Goal: Task Accomplishment & Management: Use online tool/utility

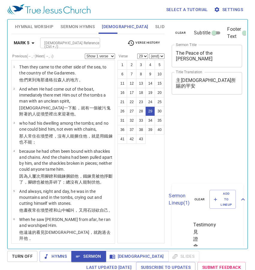
select select "29"
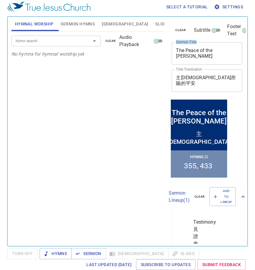
drag, startPoint x: 204, startPoint y: 58, endPoint x: 169, endPoint y: 50, distance: 36.7
click at [169, 50] on div "clear Subtitle Footer Text Sermon Title The Peace of the Lord Jesus x Sermon Ti…" at bounding box center [206, 129] width 79 height 230
click at [208, 60] on div "The Peace of the Lord Jesus x Sermon Title" at bounding box center [207, 53] width 70 height 22
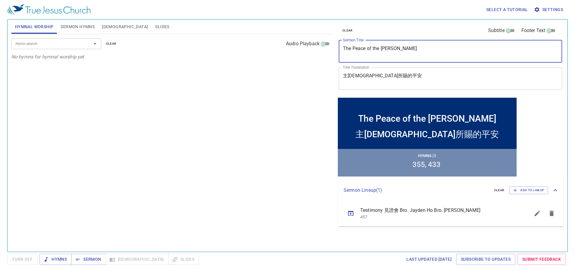
click at [255, 46] on textarea "The Peace of the Lord Jesus" at bounding box center [450, 51] width 215 height 11
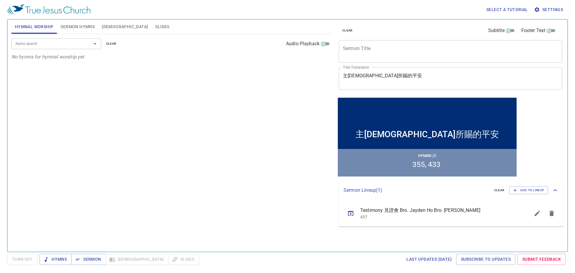
click at [223, 83] on div "Hymn search Hymn search clear Audio Playback No hymns for hymnal worship yet" at bounding box center [171, 140] width 320 height 212
click at [57, 45] on input "Hymn search" at bounding box center [47, 43] width 69 height 7
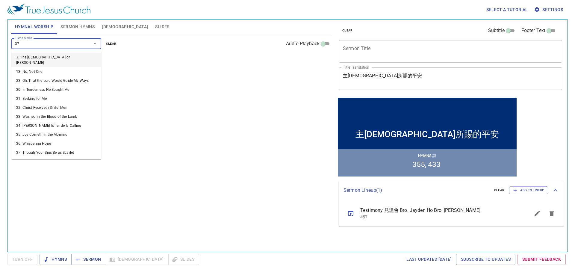
type input "379"
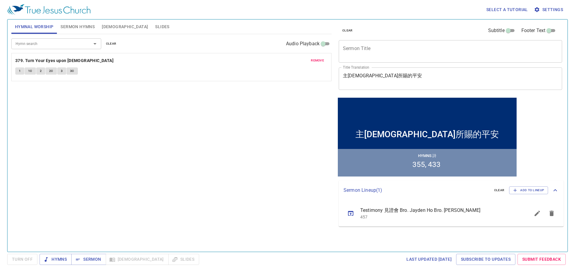
click at [212, 128] on div "Hymn search Hymn search clear Audio Playback remove 379. Turn Your Eyes upon Je…" at bounding box center [171, 140] width 320 height 212
click at [76, 43] on input "Hymn search" at bounding box center [47, 43] width 69 height 7
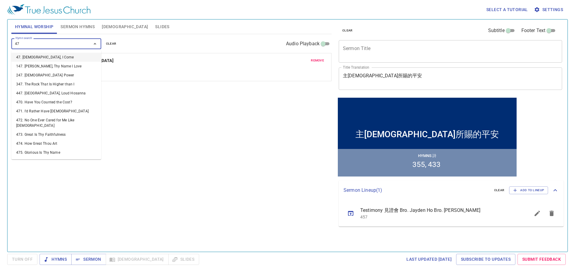
type input "474"
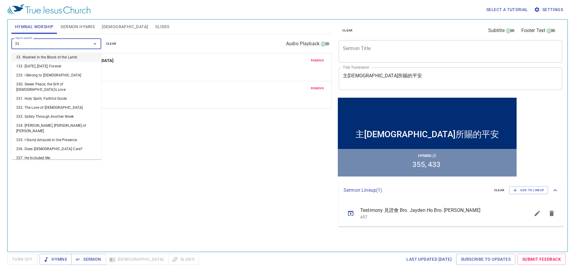
type input "336"
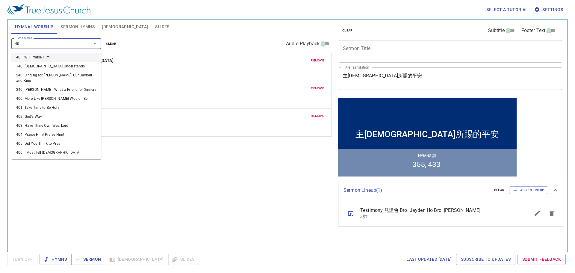
type input "407"
type input "452"
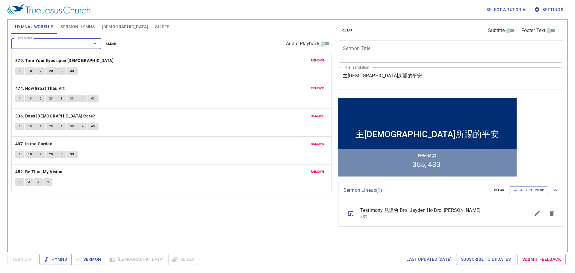
click at [58, 261] on span "Hymns" at bounding box center [55, 258] width 22 height 7
click at [78, 30] on span "Sermon Hymns" at bounding box center [78, 26] width 34 height 7
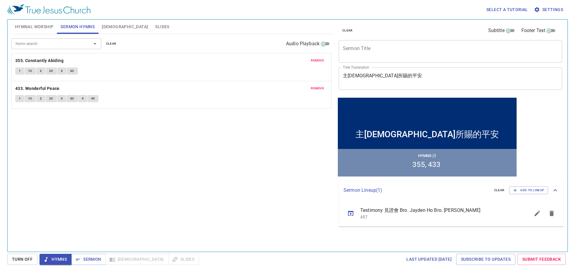
click at [255, 49] on textarea "Sermon Title" at bounding box center [450, 51] width 215 height 11
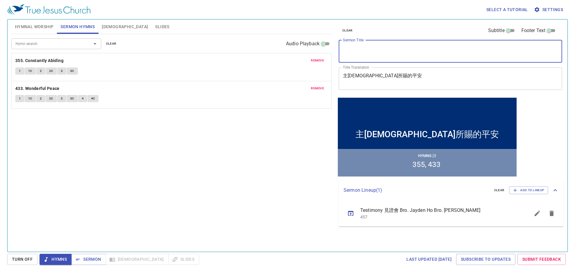
paste textarea "Nevertheless, at Your Word I Will Do It"
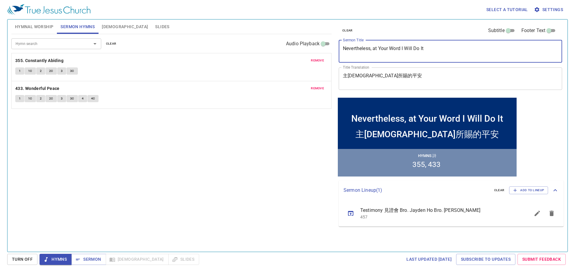
type textarea "Nevertheless, at Your Word I Will Do It"
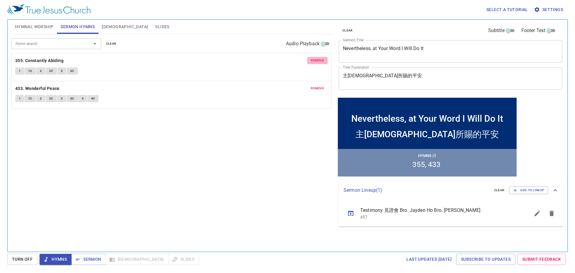
click at [255, 59] on span "remove" at bounding box center [317, 60] width 13 height 5
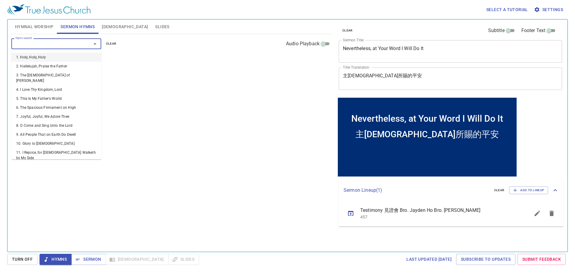
click at [76, 46] on input "Hymn search" at bounding box center [47, 43] width 69 height 7
type input "378"
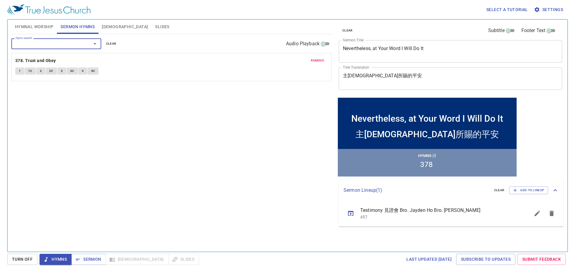
click at [186, 125] on div "Hymn search Hymn search clear Audio Playback remove 378. Trust and Obey 1 1C 2 …" at bounding box center [171, 140] width 320 height 212
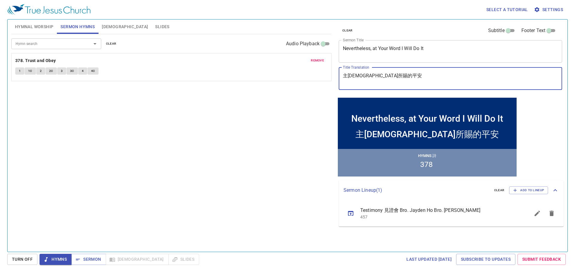
drag, startPoint x: 418, startPoint y: 77, endPoint x: 337, endPoint y: 81, distance: 81.0
click at [255, 81] on div "clear Subtitle Footer Text Sermon Title Nevertheless, at Your Word I Will Do It…" at bounding box center [449, 57] width 227 height 77
paste textarea "然而，憑著祢的話，我就去行"
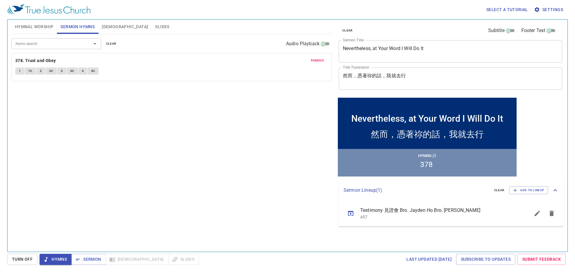
click at [255, 138] on div "Hymn search Hymn search clear Audio Playback remove 378. Trust and Obey 1 1C 2 …" at bounding box center [171, 140] width 320 height 212
click at [39, 28] on span "Hymnal Worship" at bounding box center [34, 26] width 39 height 7
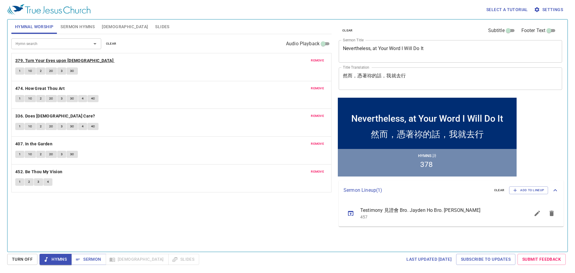
click at [68, 58] on b "379. Turn Your Eyes upon [DEMOGRAPHIC_DATA]" at bounding box center [64, 60] width 98 height 7
click at [19, 71] on span "1" at bounding box center [20, 70] width 2 height 5
click at [30, 72] on span "1C" at bounding box center [30, 70] width 4 height 5
click at [213, 10] on div "Select a tutorial Settings" at bounding box center [286, 9] width 558 height 19
click at [40, 73] on span "2" at bounding box center [41, 70] width 2 height 5
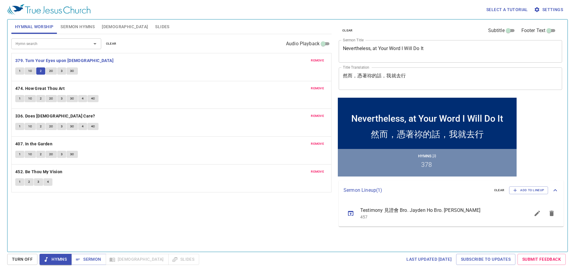
click at [50, 72] on span "2C" at bounding box center [51, 70] width 4 height 5
click at [59, 70] on button "3" at bounding box center [61, 70] width 9 height 7
click at [71, 70] on span "3C" at bounding box center [72, 70] width 4 height 5
click at [55, 262] on span "Hymns" at bounding box center [55, 258] width 22 height 7
click at [28, 87] on b "474. How Great Thou Art" at bounding box center [39, 88] width 49 height 7
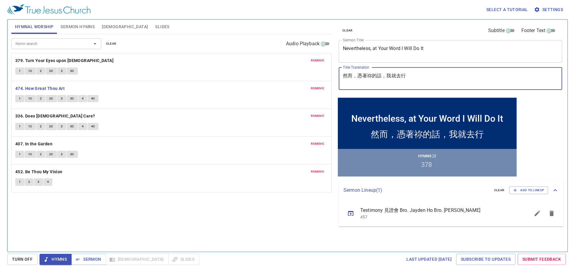
drag, startPoint x: 425, startPoint y: 78, endPoint x: 343, endPoint y: 75, distance: 82.1
click at [255, 75] on textarea "然而，憑著祢的話，我就去行" at bounding box center [450, 78] width 215 height 11
click at [255, 80] on textarea "然而，憑著祢的話，我就去行" at bounding box center [450, 78] width 215 height 11
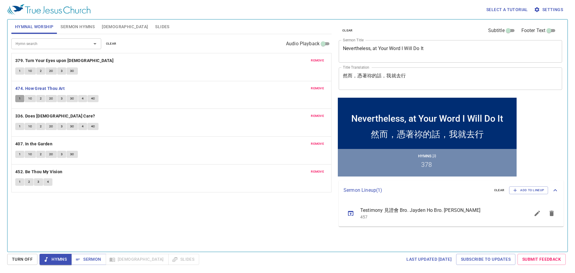
click at [19, 99] on span "1" at bounding box center [20, 98] width 2 height 5
click at [30, 99] on span "1C" at bounding box center [30, 98] width 4 height 5
click at [40, 100] on span "2" at bounding box center [41, 98] width 2 height 5
click at [52, 97] on span "2C" at bounding box center [51, 98] width 4 height 5
click at [61, 99] on span "3" at bounding box center [62, 98] width 2 height 5
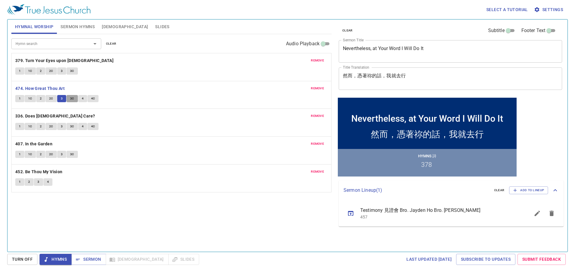
click at [72, 100] on span "3C" at bounding box center [72, 98] width 4 height 5
click at [81, 99] on button "4" at bounding box center [82, 98] width 9 height 7
click at [92, 98] on span "4C" at bounding box center [93, 98] width 4 height 5
click at [61, 261] on span "Hymns" at bounding box center [55, 258] width 22 height 7
click at [56, 117] on b "336. Does [DEMOGRAPHIC_DATA] Care?" at bounding box center [55, 115] width 80 height 7
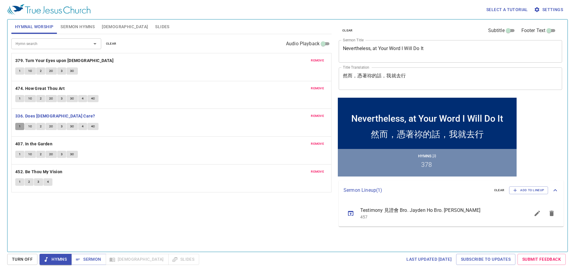
click at [18, 125] on button "1" at bounding box center [19, 126] width 9 height 7
click at [229, 32] on div "Hymnal Worship Sermon Hymns Bible Slides" at bounding box center [171, 26] width 320 height 14
click at [32, 126] on span "1C" at bounding box center [30, 126] width 4 height 5
click at [40, 126] on span "2" at bounding box center [41, 126] width 2 height 5
click at [50, 127] on span "2C" at bounding box center [51, 126] width 4 height 5
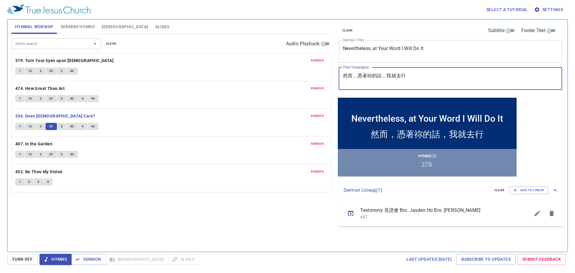
click at [255, 74] on textarea "然而，憑著祢的話，我就去行" at bounding box center [450, 78] width 215 height 11
drag, startPoint x: 389, startPoint y: 74, endPoint x: 335, endPoint y: 79, distance: 53.9
click at [255, 79] on div "clear Subtitle Footer Text Sermon Title Nevertheless, at Your Word I Will Do It…" at bounding box center [450, 133] width 232 height 232
paste textarea "但 依 從 你 的 話 ， 我 就"
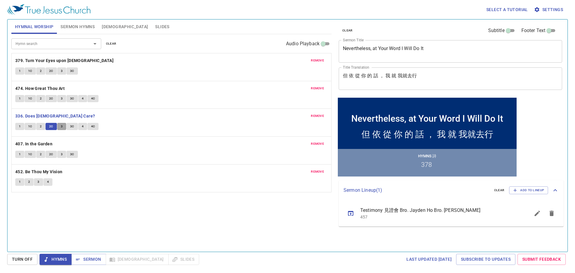
click at [61, 127] on span "3" at bounding box center [62, 126] width 2 height 5
click at [255, 75] on textarea "但 依 從 你 的 話 ， 我 就 我就去行" at bounding box center [450, 78] width 215 height 11
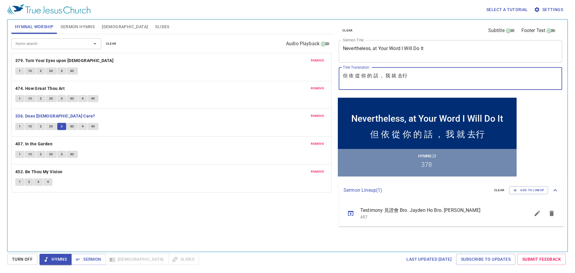
click at [255, 76] on textarea "但 依 從 你 的 話 ， 我 就 去行" at bounding box center [450, 78] width 215 height 11
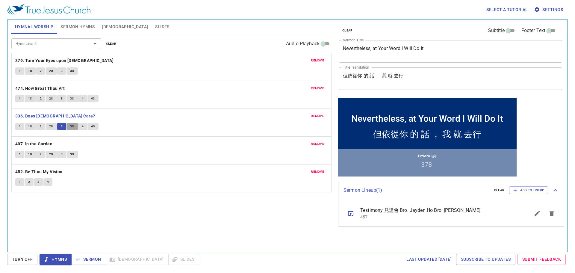
click at [74, 126] on button "3C" at bounding box center [71, 126] width 11 height 7
click at [255, 75] on textarea "但依從你 的 話 ， 我 就 去行" at bounding box center [450, 78] width 215 height 11
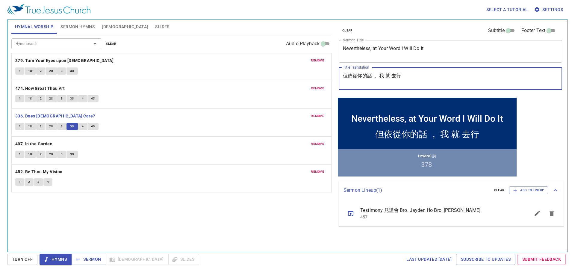
click at [255, 78] on textarea "但依從你的話 ， 我 就 去行" at bounding box center [450, 78] width 215 height 11
click at [255, 75] on textarea "但依從你的話 ，我 就 去行" at bounding box center [450, 78] width 215 height 11
click at [255, 78] on textarea "但依從你的話，我 就 去行" at bounding box center [450, 78] width 215 height 11
click at [255, 75] on textarea "但依從你的話，我就 去行" at bounding box center [450, 78] width 215 height 11
click at [255, 77] on textarea "但依從你的話，我就去行" at bounding box center [450, 78] width 215 height 11
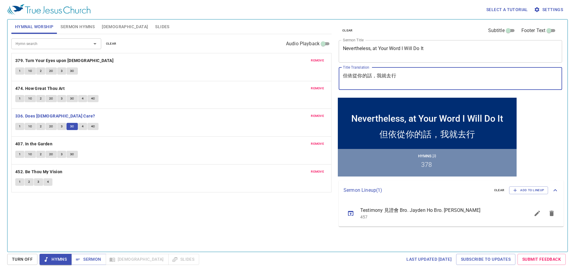
type textarea "但依從你的話，我就去行"
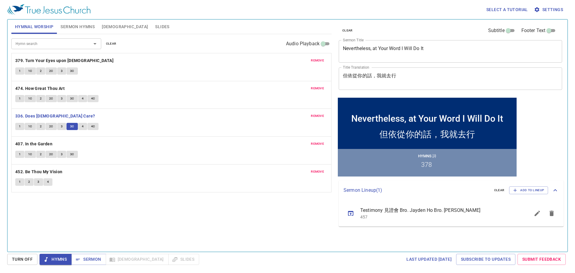
click at [81, 125] on button "4" at bounding box center [82, 126] width 9 height 7
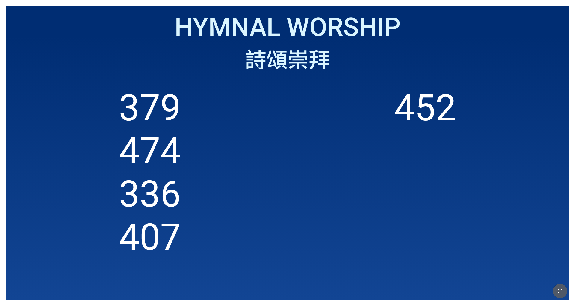
click at [239, 191] on icon "button" at bounding box center [559, 291] width 7 height 7
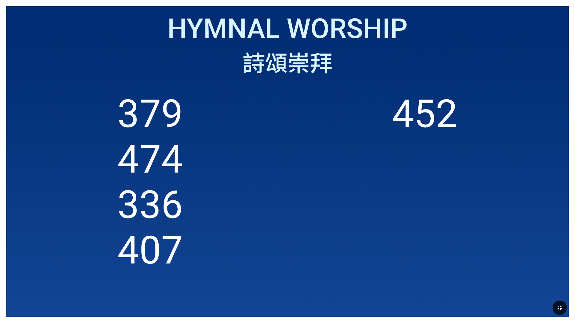
click at [229, 100] on ol "379 474 336 407 452" at bounding box center [288, 197] width 550 height 213
click at [239, 191] on icon "button" at bounding box center [559, 308] width 7 height 7
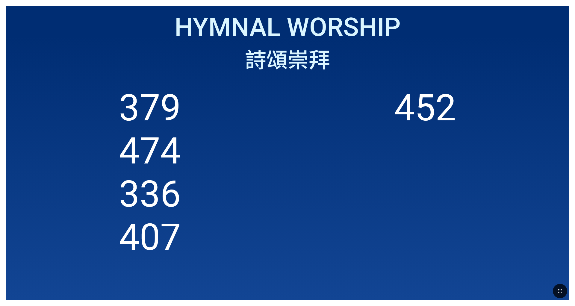
click at [239, 191] on icon "button" at bounding box center [559, 291] width 7 height 7
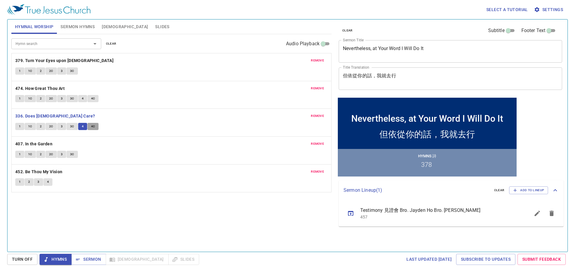
click at [93, 126] on span "4C" at bounding box center [93, 126] width 4 height 5
click at [55, 261] on span "Hymns" at bounding box center [55, 258] width 22 height 7
click at [42, 143] on b "407. In the Garden" at bounding box center [33, 143] width 37 height 7
click at [17, 156] on button "1" at bounding box center [19, 154] width 9 height 7
drag, startPoint x: 210, startPoint y: 208, endPoint x: 240, endPoint y: 161, distance: 55.9
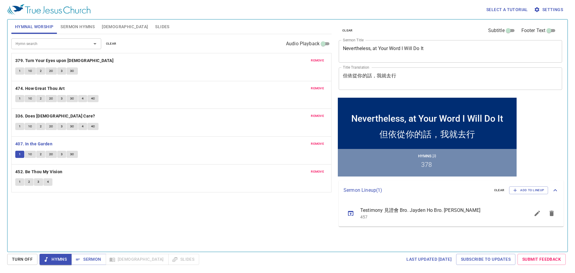
click at [210, 208] on div "Hymn search Hymn search clear Audio Playback remove 379. Turn Your Eyes upon Je…" at bounding box center [171, 140] width 320 height 212
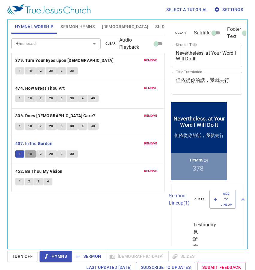
click at [27, 155] on button "1C" at bounding box center [30, 154] width 11 height 7
click at [41, 155] on span "2" at bounding box center [41, 154] width 2 height 5
click at [51, 155] on span "2C" at bounding box center [51, 154] width 4 height 5
click at [61, 155] on span "3" at bounding box center [62, 154] width 2 height 5
click at [75, 154] on button "3C" at bounding box center [71, 154] width 11 height 7
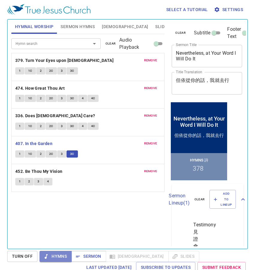
click at [55, 255] on span "Hymns" at bounding box center [55, 256] width 22 height 7
click at [96, 256] on span "Sermon" at bounding box center [88, 256] width 25 height 7
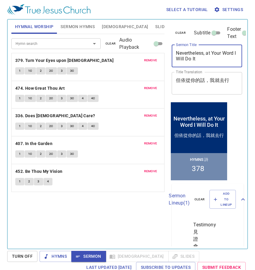
click at [206, 53] on textarea "Nevertheless, at Your Word I Will Do It" at bounding box center [207, 55] width 62 height 11
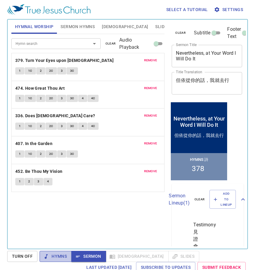
click at [57, 260] on span "Hymns" at bounding box center [55, 256] width 22 height 7
click at [84, 28] on span "Sermon Hymns" at bounding box center [78, 26] width 34 height 7
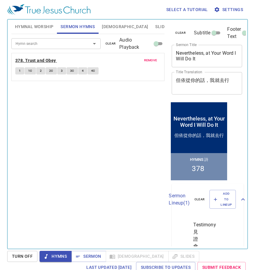
click at [42, 59] on b "378. Trust and Obey" at bounding box center [35, 60] width 41 height 7
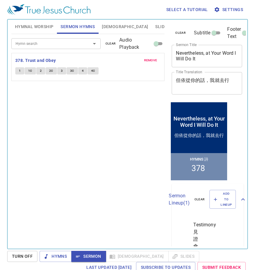
click at [18, 72] on button "1" at bounding box center [19, 70] width 9 height 7
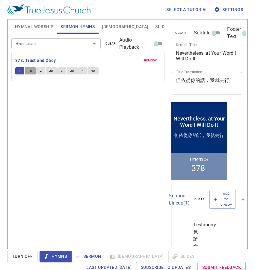
click at [30, 73] on span "1C" at bounding box center [30, 70] width 4 height 5
click at [40, 72] on span "2" at bounding box center [41, 70] width 2 height 5
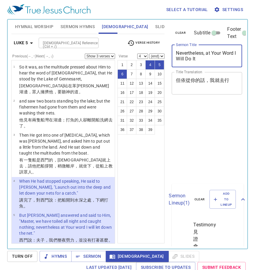
select select "3"
select select "4"
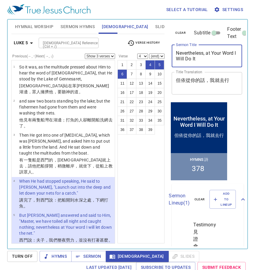
scroll to position [60, 0]
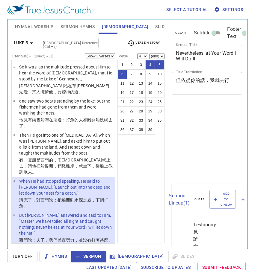
select select "3"
select select "4"
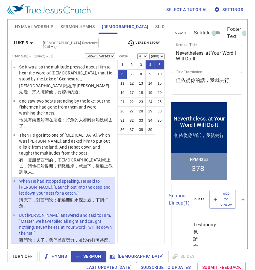
scroll to position [60, 0]
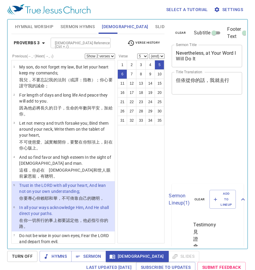
select select "2"
select select "5"
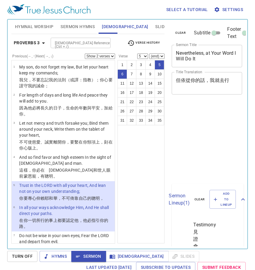
select select "2"
select select "5"
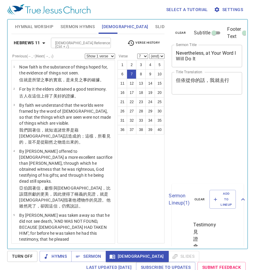
select select "7"
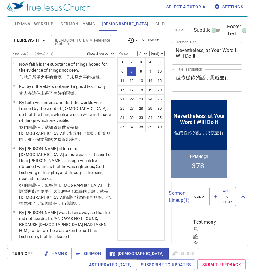
scroll to position [166, 0]
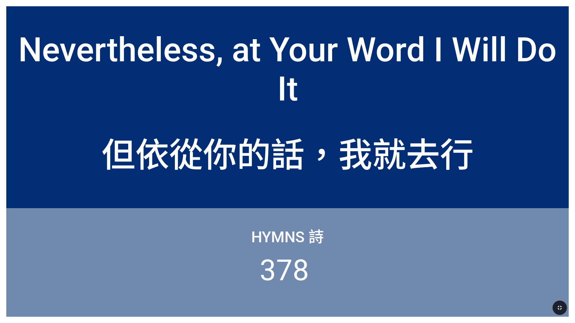
drag, startPoint x: 562, startPoint y: 307, endPoint x: 562, endPoint y: 290, distance: 17.4
click at [562, 307] on icon "button" at bounding box center [560, 308] width 4 height 4
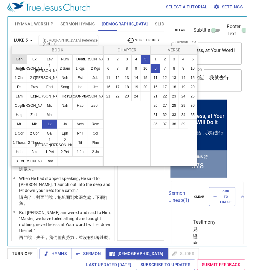
scroll to position [36, 0]
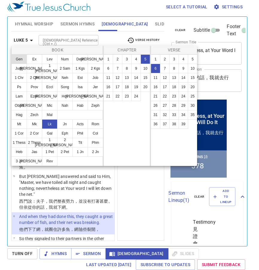
click at [18, 61] on button "Gen" at bounding box center [19, 60] width 16 height 10
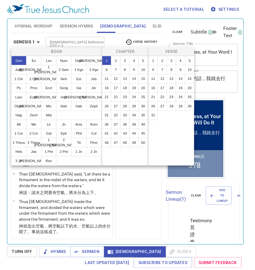
scroll to position [0, 0]
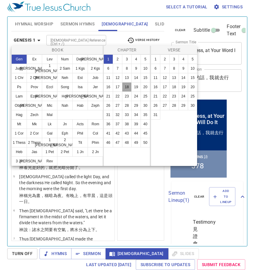
click at [127, 86] on button "18" at bounding box center [127, 87] width 10 height 10
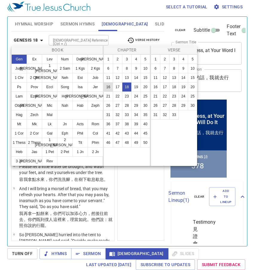
click at [108, 87] on button "16" at bounding box center [109, 87] width 10 height 10
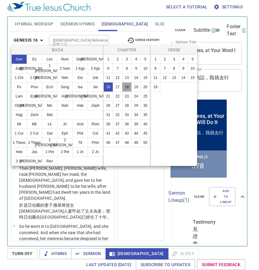
click at [129, 85] on button "18" at bounding box center [127, 87] width 10 height 10
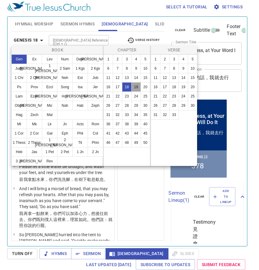
click at [136, 86] on button "19" at bounding box center [136, 87] width 10 height 10
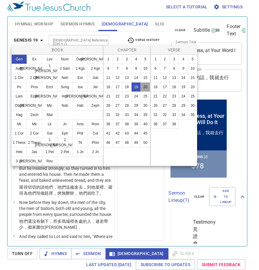
click at [144, 86] on button "20" at bounding box center [146, 87] width 10 height 10
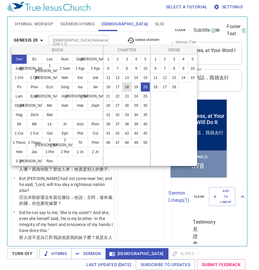
click at [127, 88] on button "18" at bounding box center [127, 87] width 10 height 10
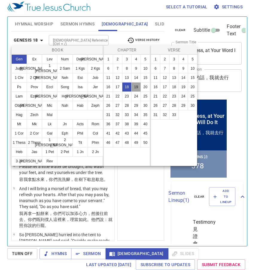
click at [137, 89] on button "19" at bounding box center [136, 87] width 10 height 10
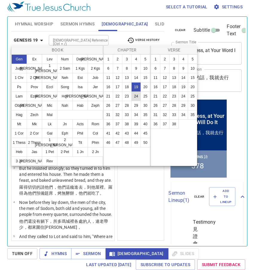
click at [136, 95] on button "24" at bounding box center [136, 97] width 10 height 10
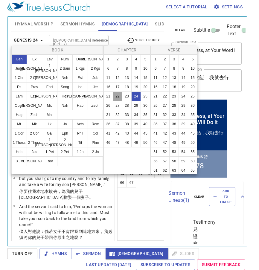
click at [118, 96] on button "22" at bounding box center [118, 97] width 10 height 10
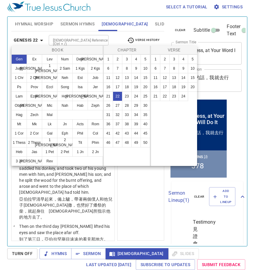
click at [150, 196] on div at bounding box center [129, 135] width 259 height 270
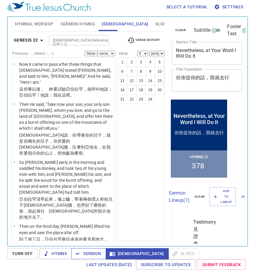
click at [87, 252] on span "Sermon" at bounding box center [88, 253] width 25 height 7
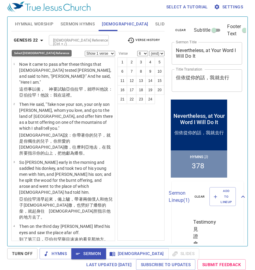
click at [37, 41] on b "Genesis 22" at bounding box center [26, 40] width 24 height 7
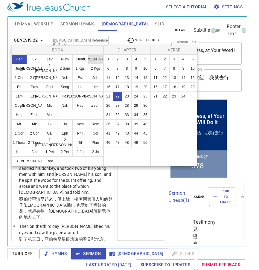
click at [94, 60] on button "Josh" at bounding box center [96, 60] width 16 height 10
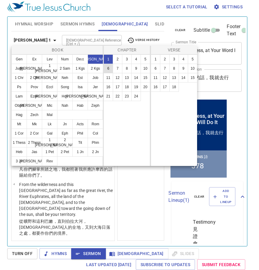
click at [110, 69] on button "6" at bounding box center [109, 69] width 10 height 10
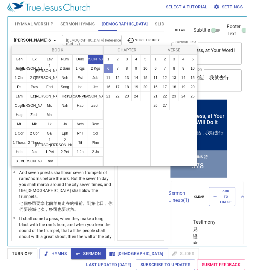
click at [108, 66] on button "6" at bounding box center [109, 69] width 10 height 10
click at [156, 55] on button "1" at bounding box center [156, 60] width 10 height 10
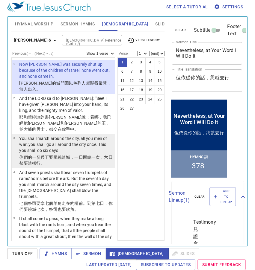
click at [73, 143] on p "You shall march around the city, all you men of war; you shall go all around th…" at bounding box center [66, 145] width 94 height 18
select select "3"
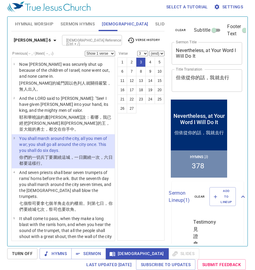
click at [109, 56] on select "Show 1 verse Show 2 verses Show 3 verses Show 4 verses Show 5 verses" at bounding box center [100, 53] width 30 height 5
select select "2"
click at [85, 51] on select "Show 1 verse Show 2 verses Show 3 verses Show 4 verses Show 5 verses" at bounding box center [100, 53] width 30 height 5
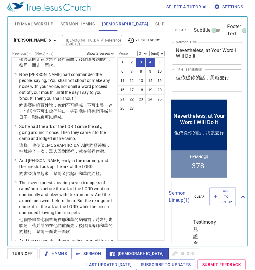
scroll to position [389, 0]
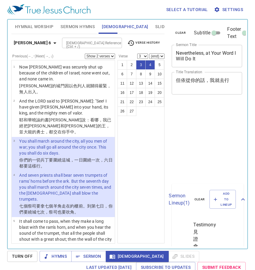
select select "2"
select select "3"
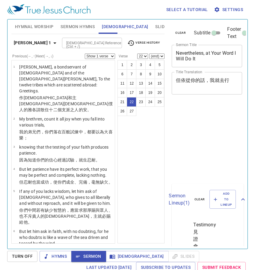
select select "22"
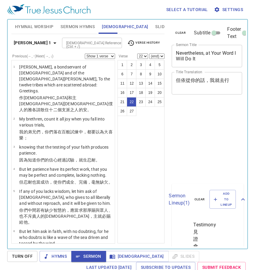
scroll to position [3, 0]
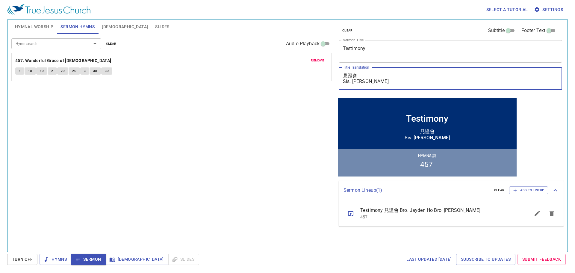
click at [380, 82] on textarea "見證會 Sis. [PERSON_NAME]" at bounding box center [450, 78] width 215 height 11
paste textarea "陳靈新"
paste textarea "姐妹"
type textarea "見證會 Sis. [PERSON_NAME] 陳靈新姐妹"
click at [268, 133] on div "Hymn search Hymn search clear Audio Playback remove 457. Wonderful Grace of [DE…" at bounding box center [171, 140] width 320 height 212
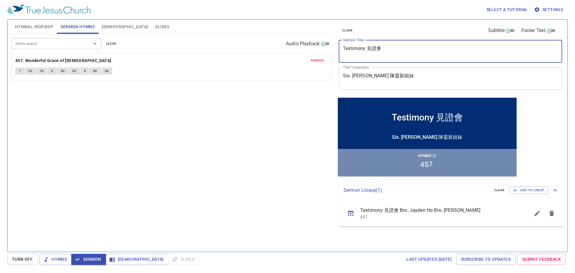
click at [366, 50] on textarea "Testimony 見證會" at bounding box center [450, 51] width 215 height 11
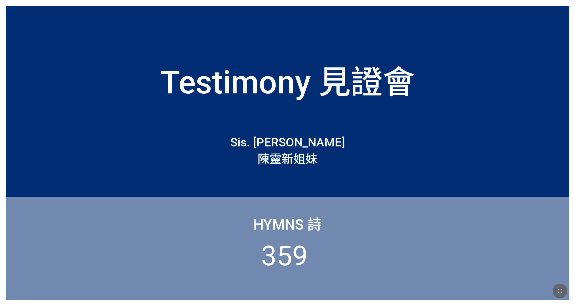
click at [239, 191] on icon "button" at bounding box center [559, 291] width 7 height 7
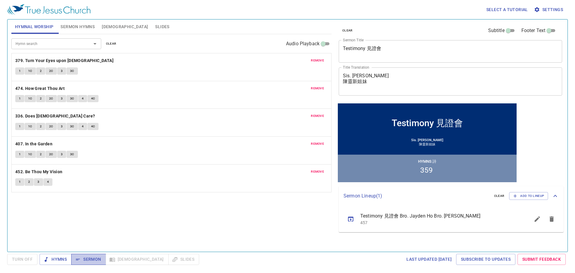
click at [98, 261] on span "Sermon" at bounding box center [88, 258] width 25 height 7
click at [105, 27] on span "[DEMOGRAPHIC_DATA]" at bounding box center [125, 26] width 46 height 7
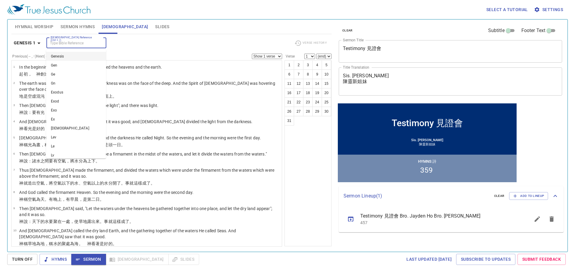
click at [90, 45] on input "[DEMOGRAPHIC_DATA] Reference (Ctrl + /)" at bounding box center [71, 43] width 46 height 7
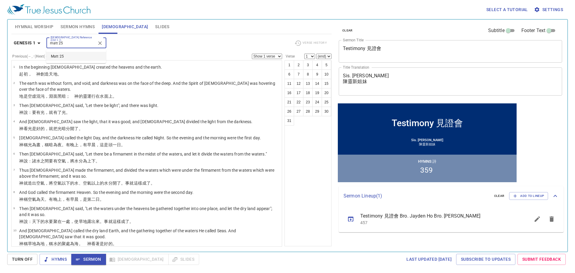
type input "matt 25"
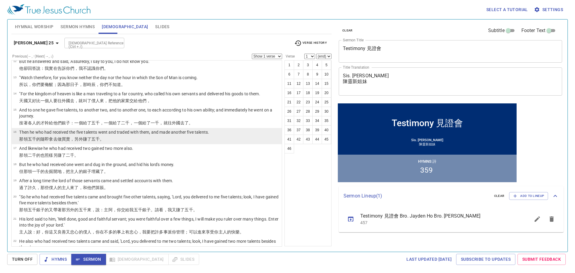
scroll to position [180, 0]
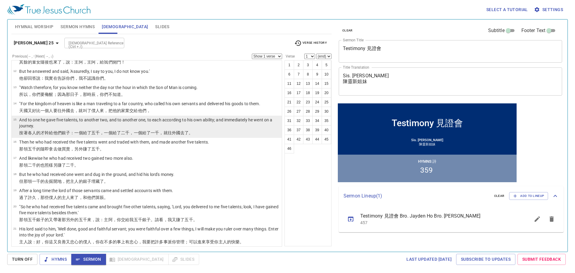
click at [177, 124] on p "And to one he gave five talents, to another two, and to another one, to each ac…" at bounding box center [149, 123] width 261 height 12
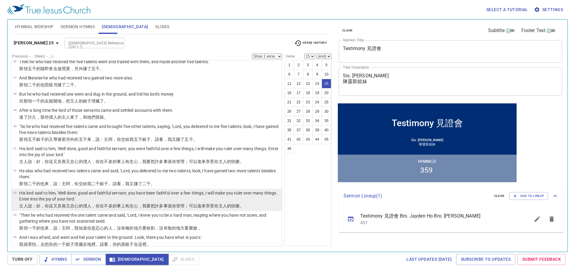
scroll to position [270, 0]
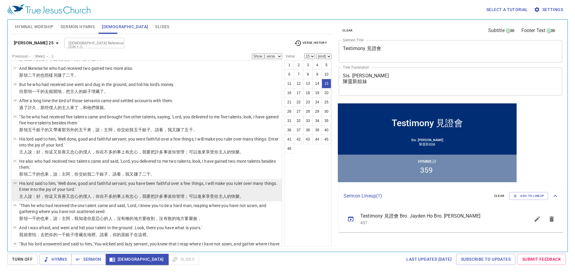
click at [79, 187] on p "His lord said to him, 'Well done, good and faithful servant; you have been fait…" at bounding box center [149, 186] width 261 height 12
select select "23"
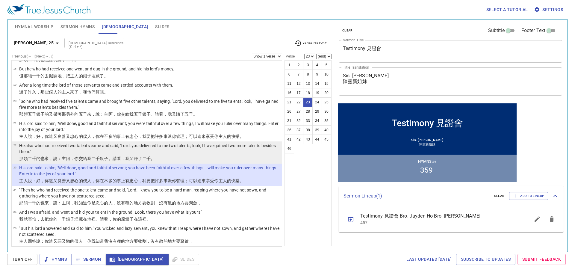
scroll to position [300, 0]
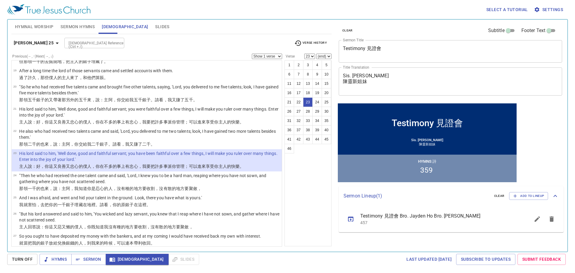
click at [270, 54] on select "Show 1 verse Show 2 verses Show 3 verses Show 4 verses Show 5 verses" at bounding box center [267, 56] width 30 height 5
click at [252, 54] on select "Show 1 verse Show 2 verses Show 3 verses Show 4 verses Show 5 verses" at bounding box center [267, 56] width 30 height 5
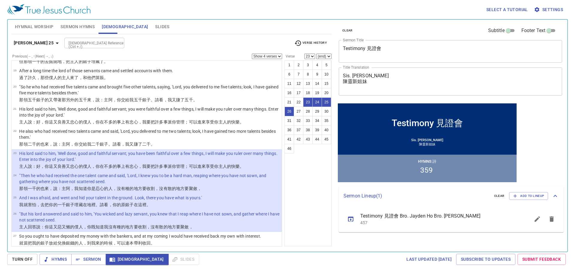
click at [269, 56] on select "Show 1 verse Show 2 verses Show 3 verses Show 4 verses Show 5 verses" at bounding box center [267, 56] width 30 height 5
select select "1"
click at [252, 54] on select "Show 1 verse Show 2 verses Show 3 verses Show 4 verses Show 5 verses" at bounding box center [267, 56] width 30 height 5
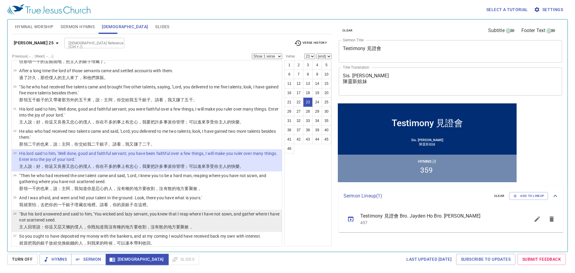
click at [231, 220] on p ""But his lord answered and said to him, 'You wicked and lazy servant, you knew …" at bounding box center [149, 217] width 261 height 12
select select "26"
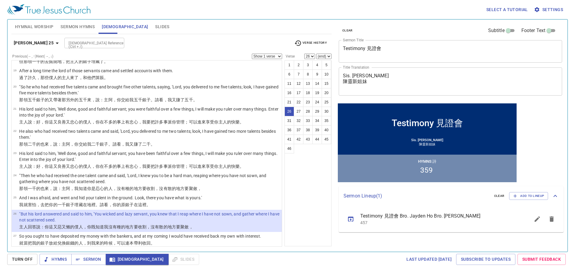
click at [114, 43] on div at bounding box center [118, 43] width 8 height 8
type input "gal 2 20"
select select "20"
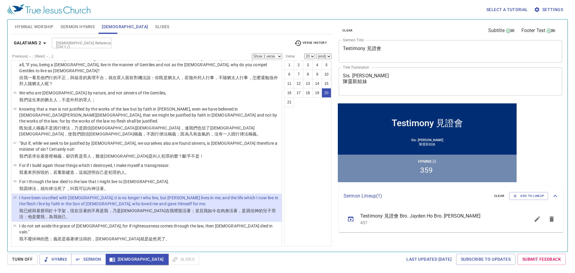
scroll to position [237, 0]
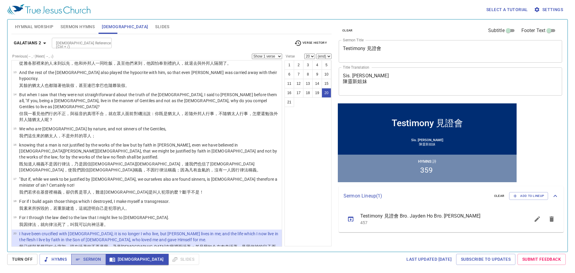
click at [81, 259] on span "Sermon" at bounding box center [88, 258] width 25 height 7
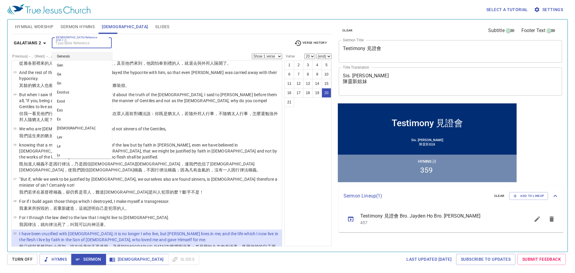
click at [58, 42] on input "Bible Reference (Ctrl + /)" at bounding box center [77, 43] width 46 height 7
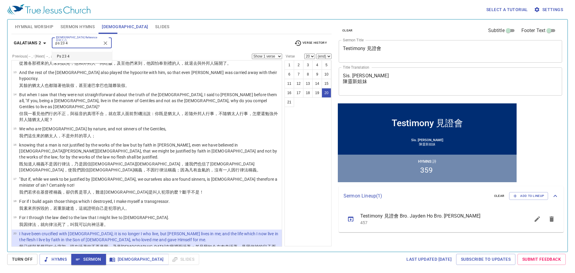
type input "ps 23 4"
select select "4"
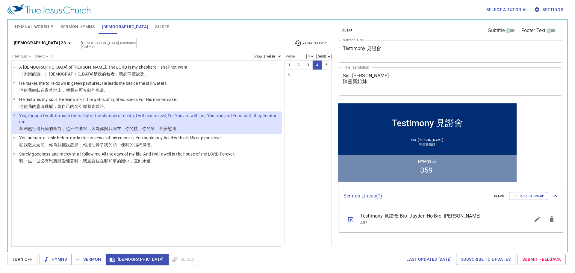
scroll to position [0, 0]
click at [80, 263] on button "Sermon" at bounding box center [88, 259] width 34 height 11
click at [59, 35] on div "Psalm 23 Bible Reference (Ctrl + /) Bible Reference (Ctrl + /) Verse History Pr…" at bounding box center [171, 140] width 320 height 212
click at [78, 40] on input "Bible Reference (Ctrl + /)" at bounding box center [101, 43] width 46 height 7
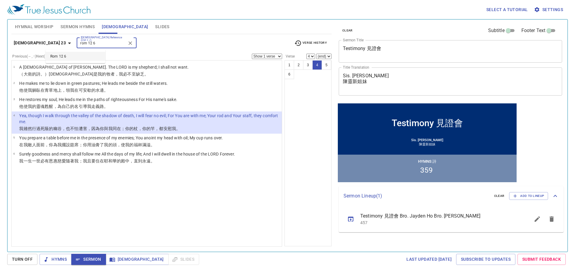
type input "rom 12 6"
select select "6"
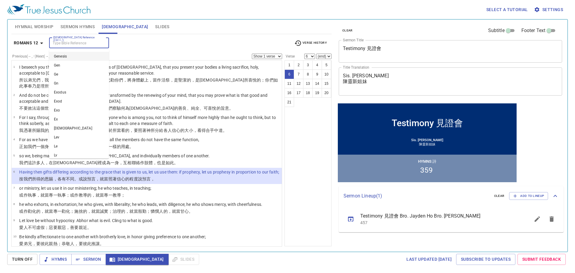
click at [61, 40] on input "Bible Reference (Ctrl + /)" at bounding box center [74, 43] width 46 height 7
type input "col 3 1"
select select "1"
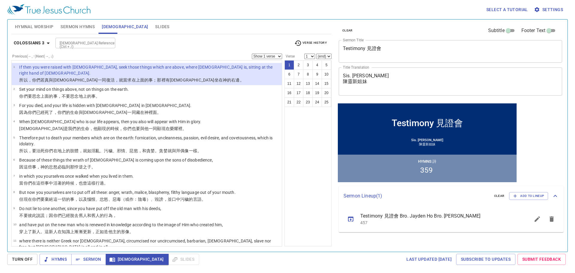
click at [264, 56] on select "Show 1 verse Show 2 verses Show 3 verses Show 4 verses Show 5 verses" at bounding box center [267, 56] width 30 height 5
click at [252, 54] on select "Show 1 verse Show 2 verses Show 3 verses Show 4 verses Show 5 verses" at bounding box center [267, 56] width 30 height 5
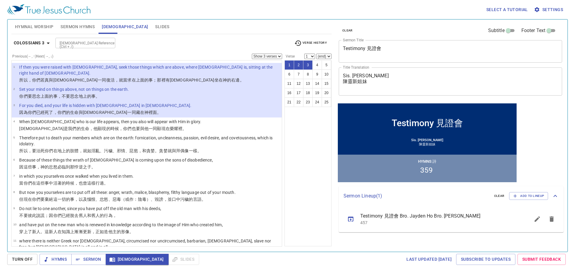
click at [267, 55] on select "Show 1 verse Show 2 verses Show 3 verses Show 4 verses Show 5 verses" at bounding box center [267, 56] width 30 height 5
select select "2"
click at [252, 54] on select "Show 1 verse Show 2 verses Show 3 verses Show 4 verses Show 5 verses" at bounding box center [267, 56] width 30 height 5
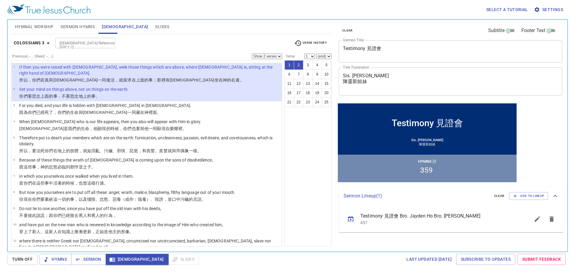
click at [98, 44] on input "Bible Reference (Ctrl + /)" at bounding box center [80, 43] width 46 height 7
type input "matt 25 15"
select select "1"
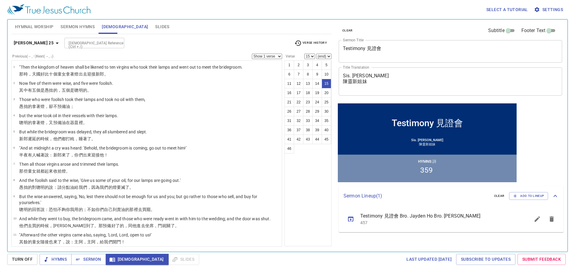
scroll to position [153, 0]
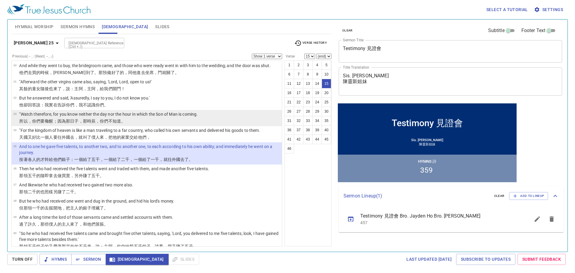
click at [161, 111] on p ""Watch therefore, for you know neither the day nor the hour in which the Son of…" at bounding box center [108, 114] width 179 height 6
select select "13"
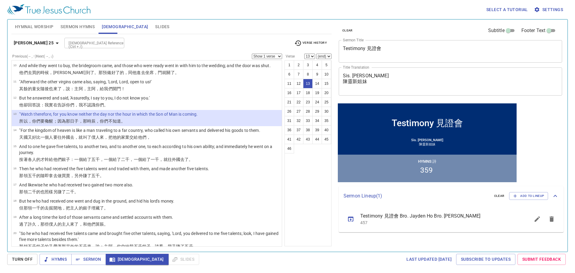
click at [76, 46] on input "Bible Reference (Ctrl + /)" at bounding box center [89, 43] width 46 height 7
type input "gal 6 2"
select select "2"
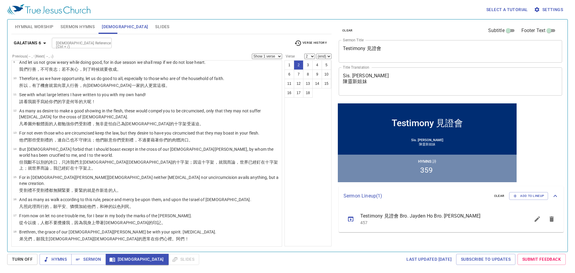
scroll to position [0, 0]
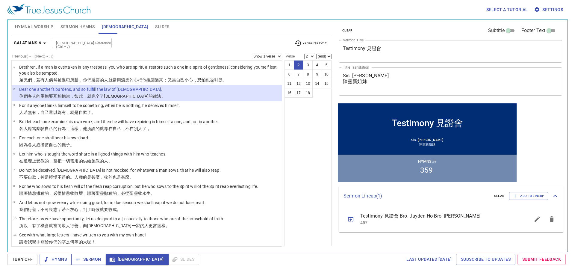
click at [86, 258] on span "Sermon" at bounding box center [88, 258] width 25 height 7
click at [59, 261] on span "Hymns" at bounding box center [55, 258] width 22 height 7
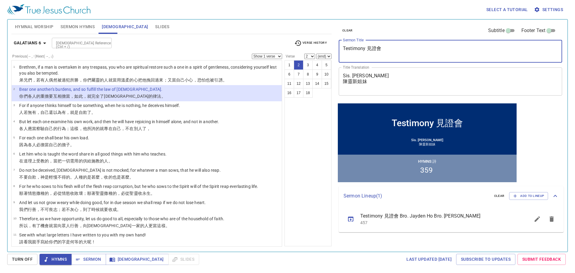
click at [358, 48] on textarea "Testimony 見證會" at bounding box center [450, 51] width 215 height 11
paste textarea "Prayers Answered by [DEMOGRAPHIC_DATA]"
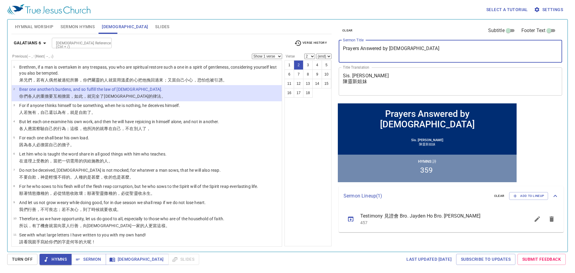
type textarea "Prayers Answered by [DEMOGRAPHIC_DATA]"
click at [397, 87] on textarea "Sis. Ling Chen 陳靈新姐妹" at bounding box center [450, 81] width 215 height 17
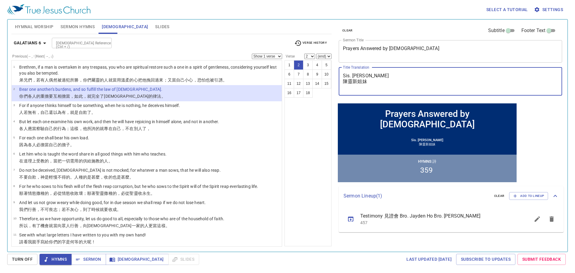
click at [397, 87] on textarea "Sis. Ling Chen 陳靈新姐妹" at bounding box center [450, 81] width 215 height 17
click at [383, 93] on div "Sis. Ling Chen 陳靈新姐妹 x Title Translation" at bounding box center [450, 81] width 223 height 28
click at [381, 89] on textarea "Sis. Ling Chen 陳靈新姐妹" at bounding box center [450, 81] width 215 height 17
drag, startPoint x: 381, startPoint y: 89, endPoint x: 334, endPoint y: 75, distance: 49.0
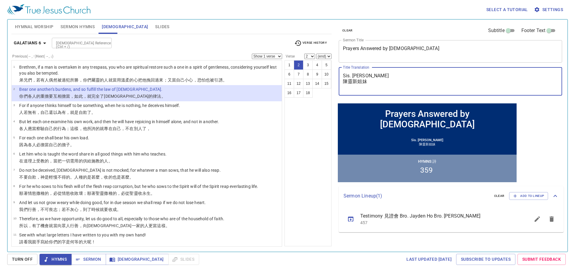
click at [334, 75] on div "clear Subtitle Footer Text Sermon Title Prayers Answered by God x Sermon Title …" at bounding box center [450, 133] width 232 height 232
paste textarea "蒙[DEMOGRAPHIC_DATA]垂聽的[DEMOGRAPHIC_DATA]"
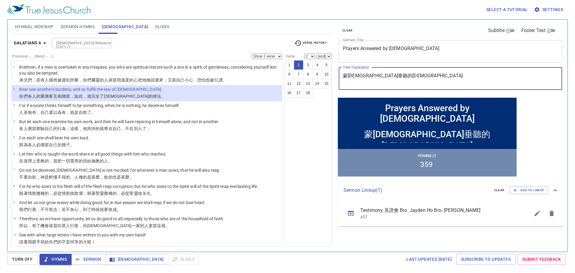
type textarea "蒙[DEMOGRAPHIC_DATA]垂聽的[DEMOGRAPHIC_DATA]"
click at [81, 25] on span "Sermon Hymns" at bounding box center [78, 26] width 34 height 7
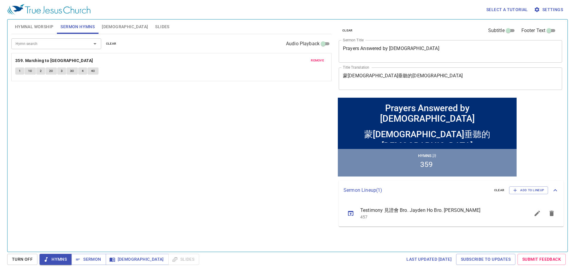
click at [319, 62] on span "remove" at bounding box center [317, 60] width 13 height 5
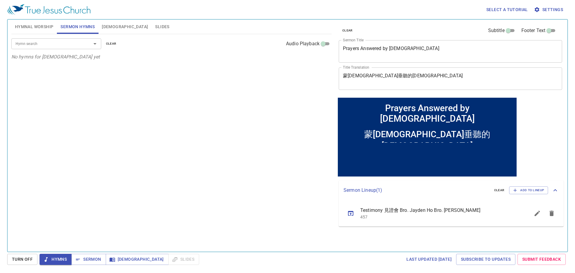
click at [50, 42] on input "Hymn search" at bounding box center [47, 43] width 69 height 7
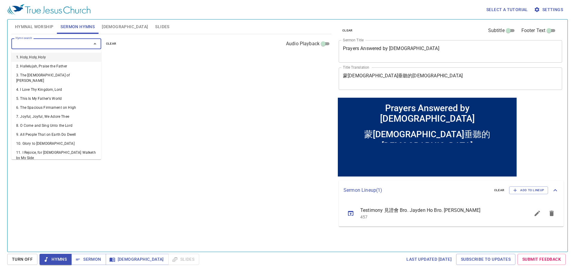
paste input "259"
type input "259"
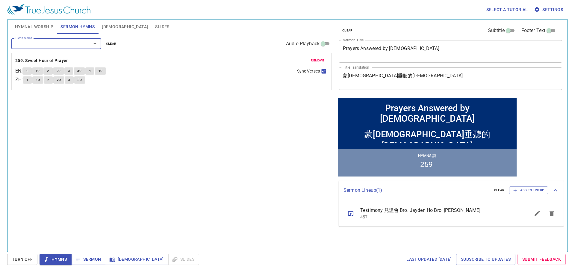
click at [100, 259] on span "Sermon" at bounding box center [88, 258] width 25 height 7
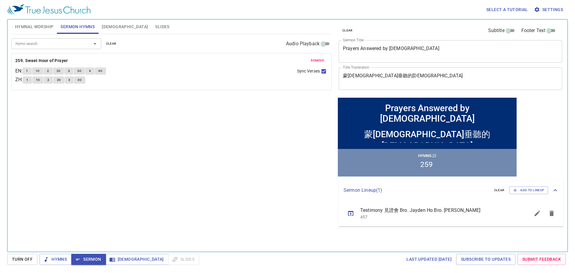
click at [362, 50] on textarea "Prayers Answered by [DEMOGRAPHIC_DATA]" at bounding box center [450, 51] width 215 height 11
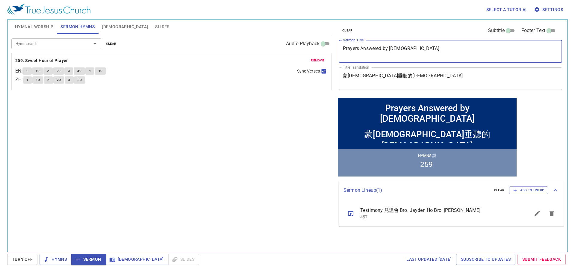
click at [362, 50] on textarea "Prayers Answered by [DEMOGRAPHIC_DATA]" at bounding box center [450, 51] width 215 height 11
click at [28, 72] on span "1" at bounding box center [27, 70] width 2 height 5
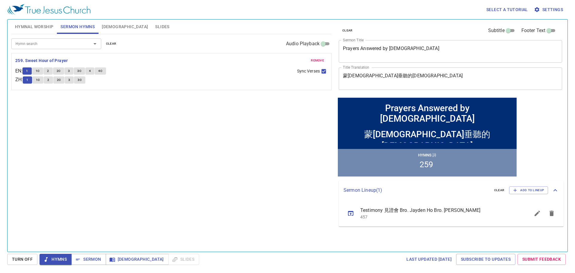
click at [40, 71] on span "1C" at bounding box center [38, 70] width 4 height 5
click at [49, 70] on span "2" at bounding box center [48, 70] width 2 height 5
click at [59, 70] on span "2C" at bounding box center [59, 70] width 4 height 5
click at [70, 71] on button "3" at bounding box center [68, 70] width 9 height 7
click at [81, 69] on span "3C" at bounding box center [79, 70] width 4 height 5
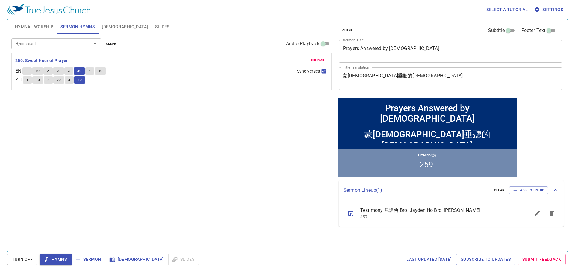
click at [91, 70] on span "4" at bounding box center [90, 70] width 2 height 5
click at [102, 71] on span "4C" at bounding box center [100, 70] width 4 height 5
click at [96, 257] on span "Sermon" at bounding box center [88, 258] width 25 height 7
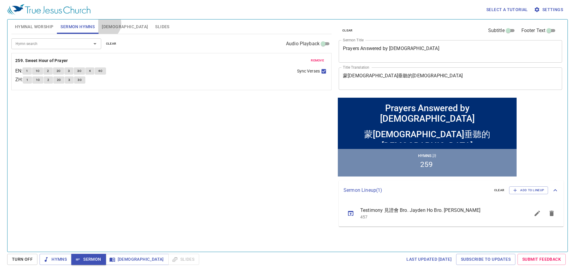
click at [105, 23] on span "Bible" at bounding box center [125, 26] width 46 height 7
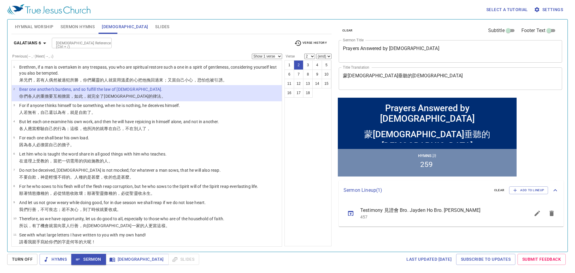
click at [82, 44] on input "Bible Reference (Ctrl + /)" at bounding box center [77, 43] width 46 height 7
type input "2 sam 7"
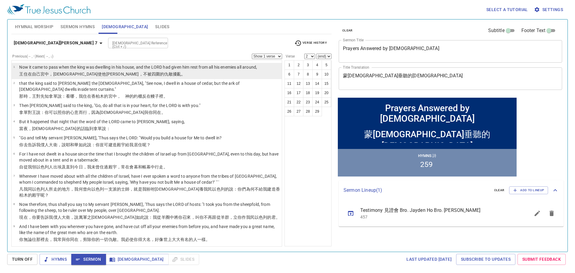
click at [122, 67] on p "Now it came to pass when the king was dwelling in his house, and the LORD had g…" at bounding box center [138, 67] width 238 height 6
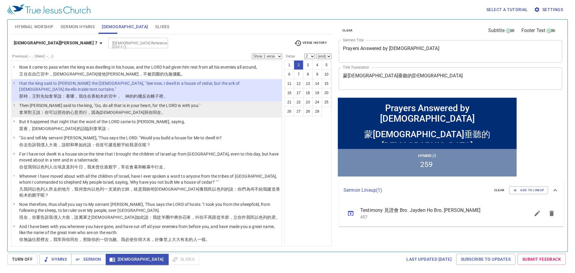
click at [210, 102] on li "3 Then Nathan said to the king, "Go, do all that is in your heart, for the LORD…" at bounding box center [147, 109] width 270 height 16
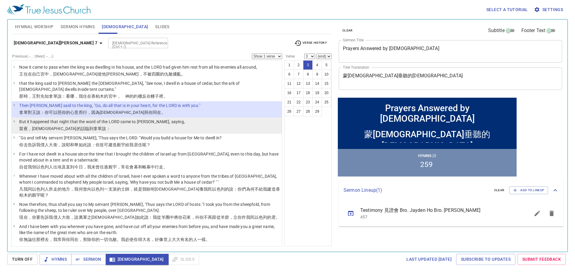
click at [219, 117] on li "4 But it happened that night that the word of the LORD came to Nathan, saying, …" at bounding box center [147, 125] width 270 height 16
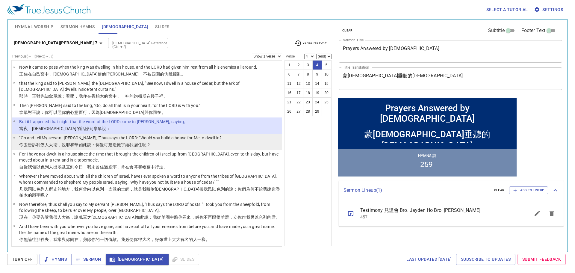
click at [220, 134] on li "5 "Go and tell My servant David, 'Thus says the LORD: "Would you build a house …" at bounding box center [147, 142] width 270 height 16
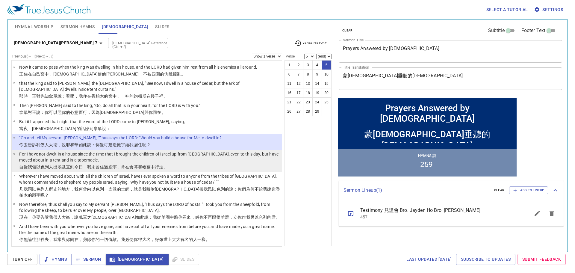
click at [219, 151] on p "For I have not dwelt in a house since the time that I brought the children of I…" at bounding box center [149, 157] width 261 height 12
select select "6"
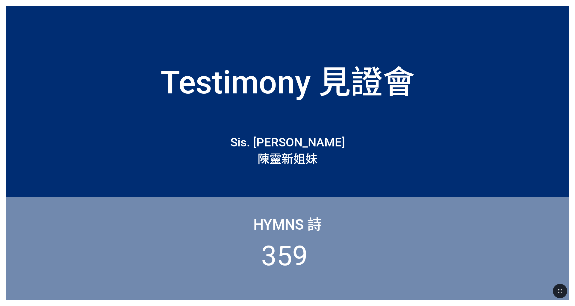
drag, startPoint x: 559, startPoint y: 292, endPoint x: 559, endPoint y: 310, distance: 17.4
click at [239, 191] on icon "button" at bounding box center [559, 291] width 7 height 7
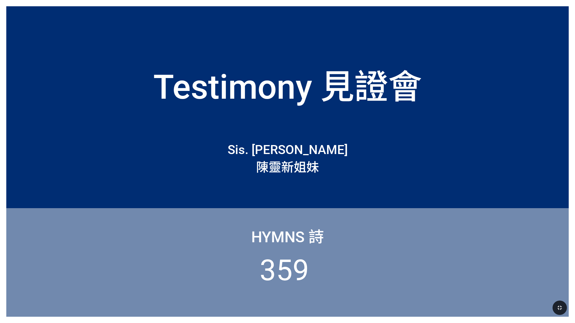
click at [239, 151] on div "Sis. [PERSON_NAME] [PERSON_NAME]姐妹" at bounding box center [287, 149] width 562 height 68
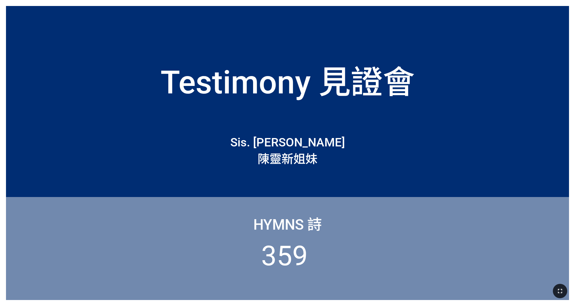
click at [239, 191] on button "button" at bounding box center [560, 291] width 14 height 14
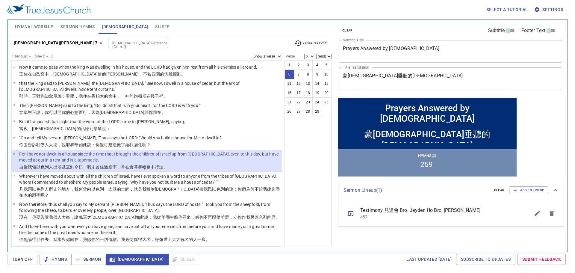
click at [218, 173] on p "Wherever I have moved about with all the children of Israel, have I ever spoken…" at bounding box center [149, 179] width 261 height 12
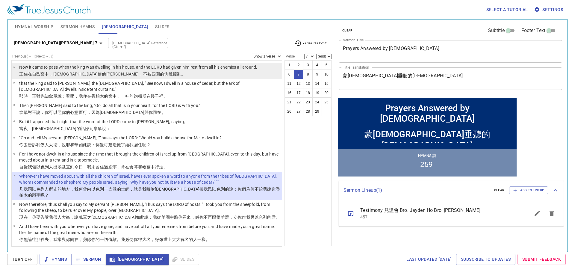
click at [161, 78] on td "王 住在 自己宮中 ，[PERSON_NAME] 使他[PERSON_NAME] ，不被四圍 的仇敵 擾亂。" at bounding box center [138, 74] width 238 height 7
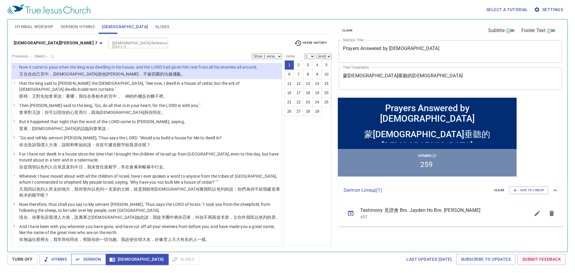
click at [91, 262] on span "Sermon" at bounding box center [88, 258] width 25 height 7
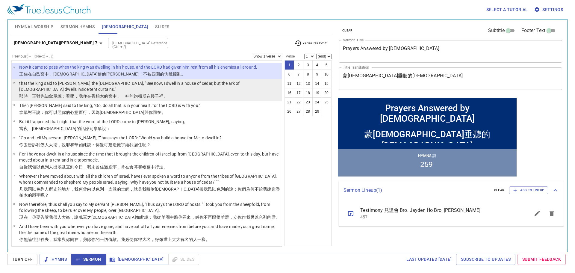
click at [171, 87] on td "that the king said to [PERSON_NAME] the [DEMOGRAPHIC_DATA], "See now, I dwell i…" at bounding box center [149, 86] width 261 height 13
select select "2"
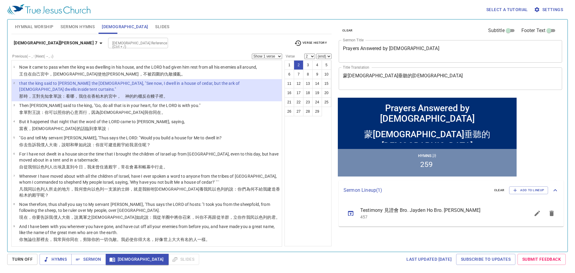
click at [108, 48] on div "[DEMOGRAPHIC_DATA] Reference (Ctrl + /)" at bounding box center [138, 43] width 60 height 10
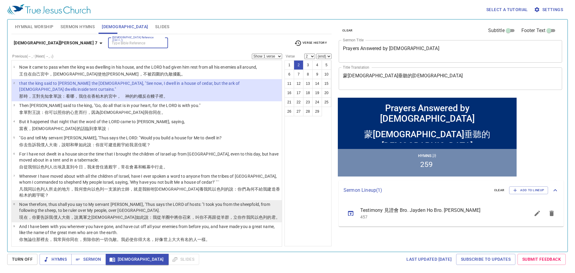
click at [87, 201] on p "Now therefore, thus shall you say to My servant [PERSON_NAME], 'Thus says the L…" at bounding box center [149, 207] width 261 height 12
select select "8"
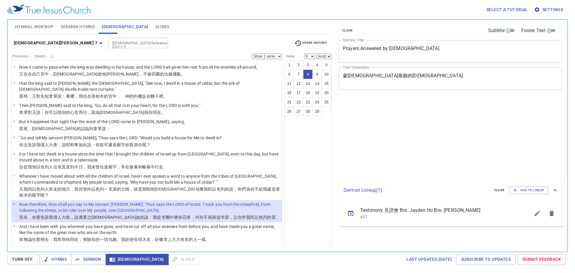
select select "8"
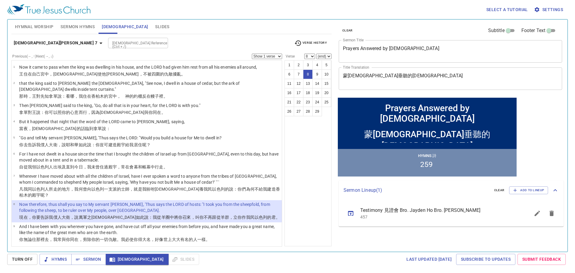
click at [110, 41] on input "[DEMOGRAPHIC_DATA] Reference (Ctrl + /)" at bounding box center [133, 43] width 46 height 7
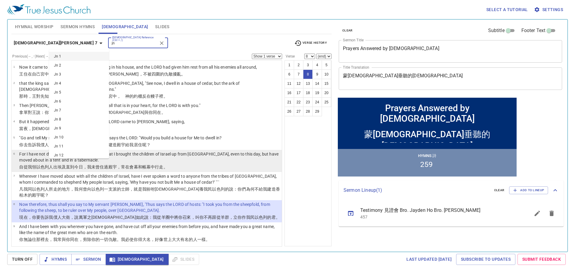
type input "j"
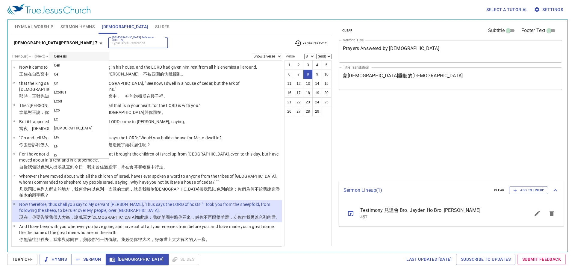
select select "8"
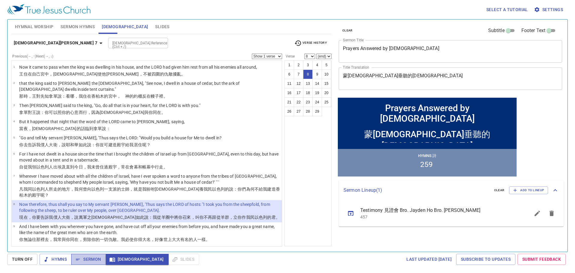
click at [81, 262] on icon "button" at bounding box center [78, 259] width 6 height 6
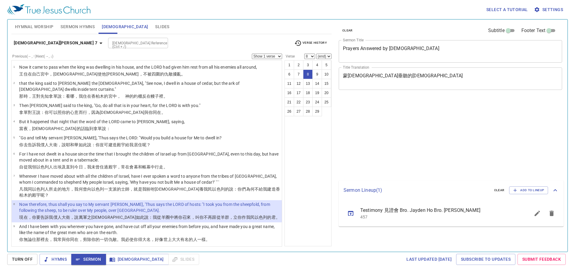
select select "8"
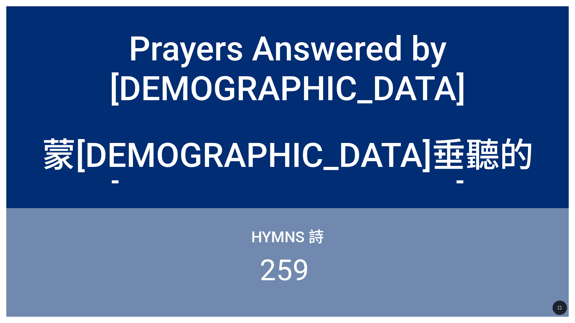
drag, startPoint x: 0, startPoint y: 0, endPoint x: 474, endPoint y: 85, distance: 481.2
click at [474, 85] on div "Prayers Answered by [DEMOGRAPHIC_DATA]" at bounding box center [288, 69] width 550 height 80
